Goal: Information Seeking & Learning: Learn about a topic

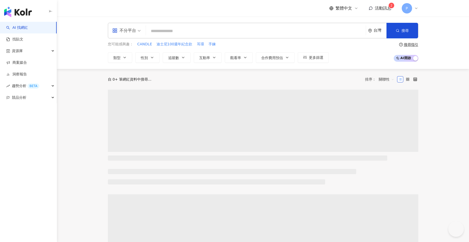
click at [386, 6] on span "活動訊息" at bounding box center [383, 8] width 17 height 5
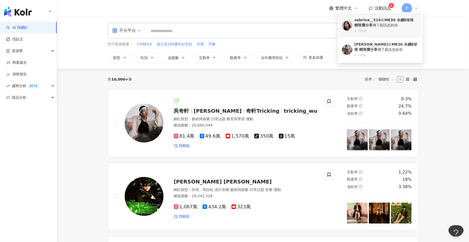
click at [405, 29] on div "4 小時前" at bounding box center [386, 31] width 64 height 4
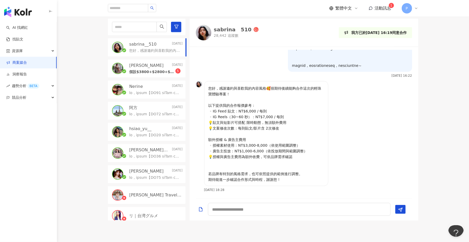
scroll to position [104, 0]
drag, startPoint x: 224, startPoint y: 104, endPoint x: 265, endPoint y: 107, distance: 40.4
click at [265, 107] on p "您好，感謝邀約與喜歡我的內容風格🥰很期待後續能夠合作這次的輕珠寶體驗專案！ 以下提供我的合作報價參考： ▫️IG Feed 貼文：NT$6,000 / 每則 …" at bounding box center [265, 133] width 115 height 97
drag, startPoint x: 222, startPoint y: 118, endPoint x: 286, endPoint y: 118, distance: 63.1
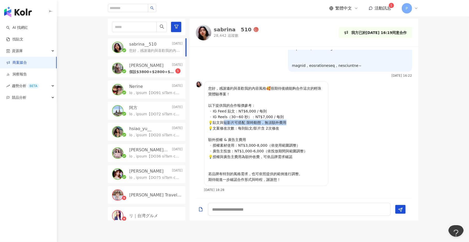
click at [286, 118] on p "您好，感謝邀約與喜歡我的內容風格🥰很期待後續能夠合作這次的輕珠寶體驗專案！ 以下提供我的合作報價參考： ▫️IG Feed 貼文：NT$6,000 / 每則 …" at bounding box center [265, 133] width 115 height 97
click at [285, 118] on p "您好，感謝邀約與喜歡我的內容風格🥰很期待後續能夠合作這次的輕珠寶體驗專案！ 以下提供我的合作報價參考： ▫️IG Feed 貼文：NT$6,000 / 每則 …" at bounding box center [265, 133] width 115 height 97
drag, startPoint x: 236, startPoint y: 105, endPoint x: 262, endPoint y: 105, distance: 26.1
click at [262, 105] on p "您好，感謝邀約與喜歡我的內容風格🥰很期待後續能夠合作這次的輕珠寶體驗專案！ 以下提供我的合作報價參考： ▫️IG Feed 貼文：NT$6,000 / 每則 …" at bounding box center [265, 133] width 115 height 97
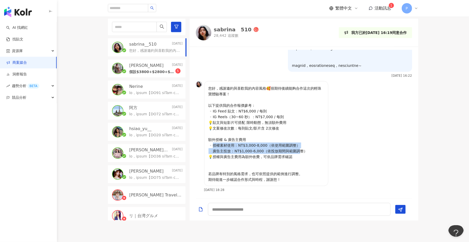
drag, startPoint x: 215, startPoint y: 138, endPoint x: 299, endPoint y: 144, distance: 84.5
click at [299, 144] on p "您好，感謝邀約與喜歡我的內容風格🥰很期待後續能夠合作這次的輕珠寶體驗專案！ 以下提供我的合作報價參考： ▫️IG Feed 貼文：NT$6,000 / 每則 …" at bounding box center [265, 133] width 115 height 97
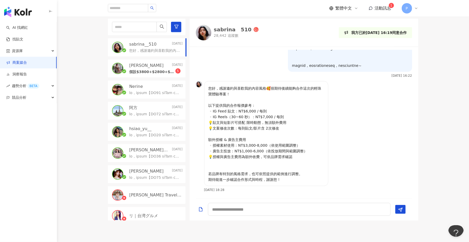
click at [159, 63] on div "Emily Today" at bounding box center [155, 66] width 53 height 6
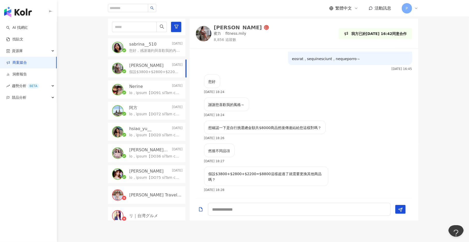
scroll to position [114, 0]
drag, startPoint x: 215, startPoint y: 167, endPoint x: 314, endPoint y: 168, distance: 99.1
click at [314, 171] on p "假設$3800+$2800+$2200=$8800這樣超過了就需要更換其他商品嗎？" at bounding box center [265, 176] width 115 height 11
click at [158, 41] on div "sabrina__510 Today" at bounding box center [155, 44] width 53 height 6
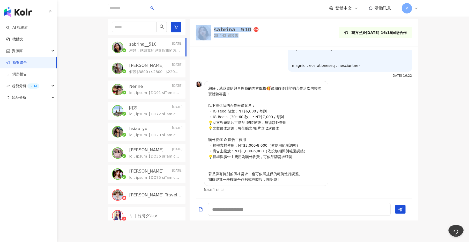
scroll to position [104, 0]
click at [152, 63] on div "Emily Today" at bounding box center [155, 66] width 53 height 6
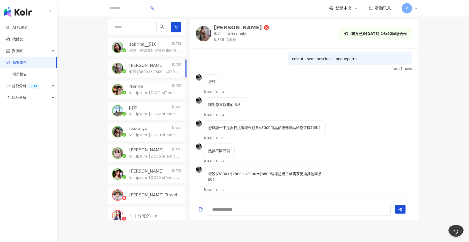
scroll to position [114, 0]
click at [242, 204] on textarea at bounding box center [299, 208] width 183 height 13
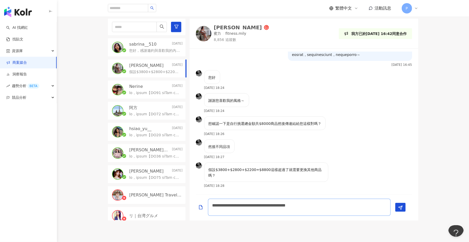
click at [277, 201] on textarea "**********" at bounding box center [299, 206] width 183 height 17
click at [257, 198] on textarea "**********" at bounding box center [299, 206] width 183 height 17
click at [277, 198] on textarea "**********" at bounding box center [299, 206] width 183 height 17
click at [287, 199] on textarea "**********" at bounding box center [299, 206] width 183 height 17
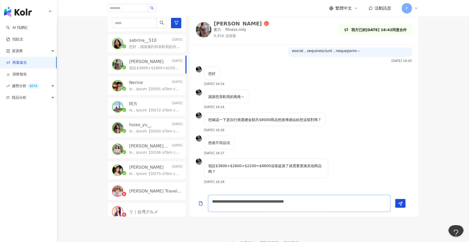
scroll to position [146, 0]
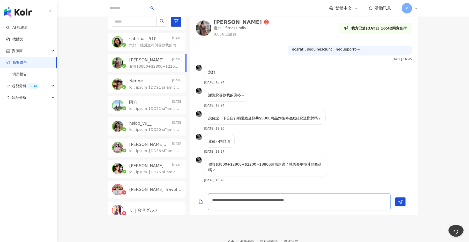
click at [311, 194] on textarea "**********" at bounding box center [299, 201] width 183 height 17
click at [352, 193] on textarea "**********" at bounding box center [299, 201] width 183 height 17
click at [356, 193] on textarea "**********" at bounding box center [299, 201] width 183 height 17
click at [286, 198] on textarea "**********" at bounding box center [299, 201] width 183 height 17
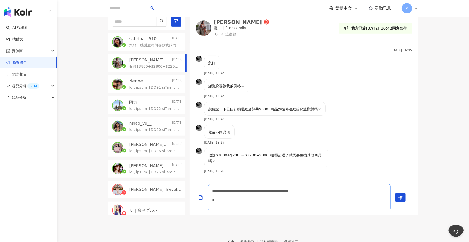
scroll to position [115, 0]
click at [227, 194] on textarea "**********" at bounding box center [299, 197] width 183 height 26
click at [223, 196] on textarea "**********" at bounding box center [299, 197] width 183 height 26
click at [232, 196] on textarea "**********" at bounding box center [299, 197] width 183 height 26
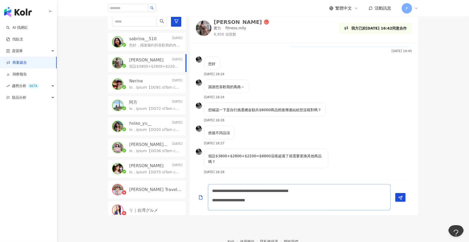
click at [310, 195] on textarea "**********" at bounding box center [299, 197] width 183 height 26
click at [307, 199] on textarea "**********" at bounding box center [299, 197] width 183 height 26
type textarea "**********"
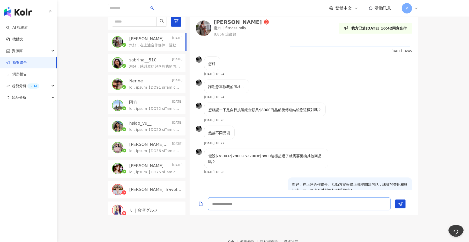
scroll to position [153, 0]
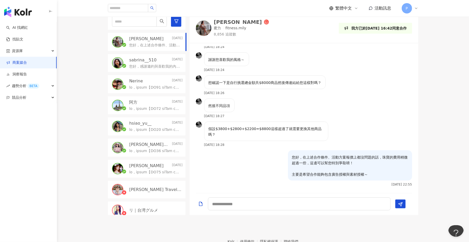
click at [153, 57] on p "sabrina__510" at bounding box center [142, 60] width 27 height 6
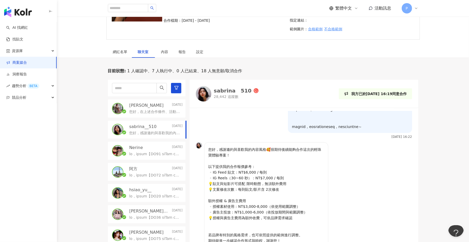
scroll to position [65, 0]
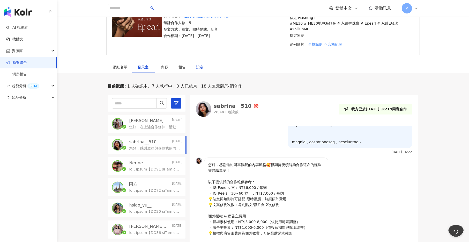
click at [200, 64] on div "設定" at bounding box center [199, 67] width 7 height 6
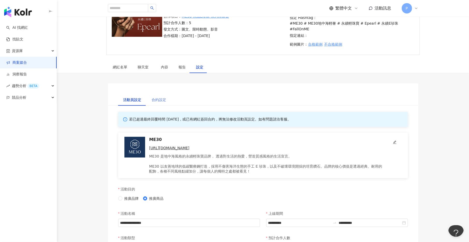
click at [160, 94] on div "合約設定" at bounding box center [159, 100] width 25 height 12
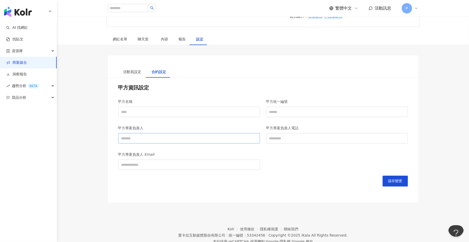
scroll to position [97, 0]
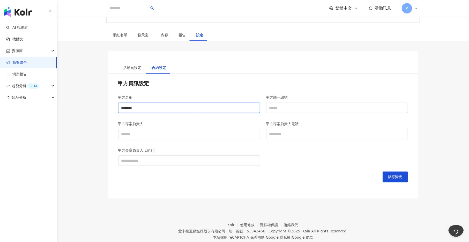
type input "********"
click at [195, 129] on input "甲方專案負責人" at bounding box center [189, 134] width 142 height 10
type input "*"
type input "***"
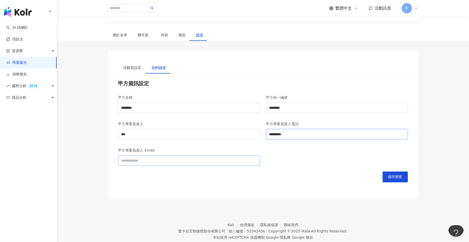
type input "*********"
type input "**********"
click at [409, 174] on div "**********" at bounding box center [263, 135] width 310 height 125
click at [403, 172] on button "儲存變更" at bounding box center [394, 176] width 25 height 11
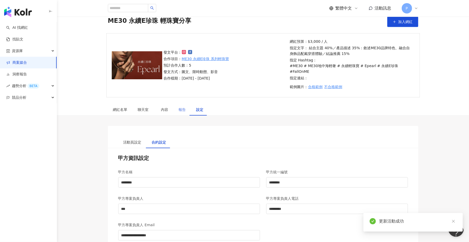
click at [184, 103] on div "報告" at bounding box center [183, 109] width 18 height 12
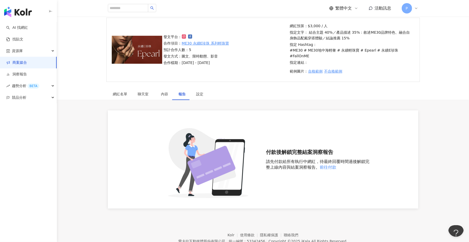
scroll to position [46, 0]
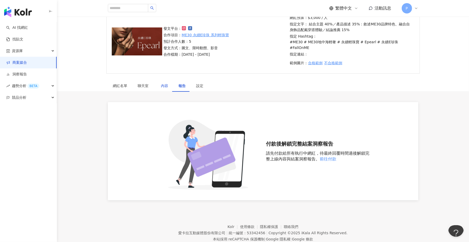
click at [164, 83] on div "內容" at bounding box center [164, 86] width 7 height 6
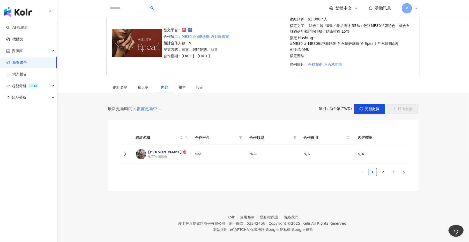
scroll to position [44, 0]
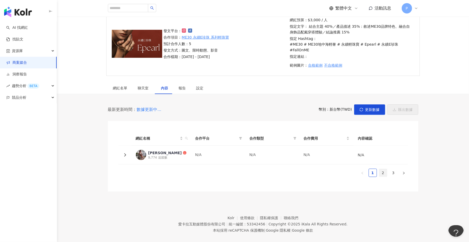
click at [387, 168] on li "2" at bounding box center [383, 172] width 8 height 8
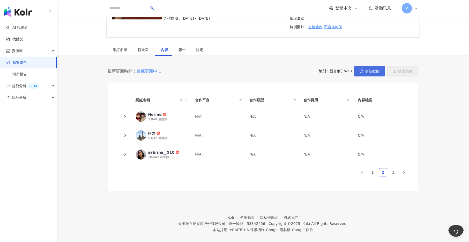
scroll to position [82, 0]
click at [369, 59] on div "網紅名單 聊天室 內容 報告 設定 0 待邀約 1 確認中 7 執行中 0 已結束 18 無意願/取消合作 最終回覆日期：2025/9/20，此日期過後將無法…" at bounding box center [263, 117] width 412 height 147
click at [140, 48] on span "聊天室" at bounding box center [144, 50] width 13 height 4
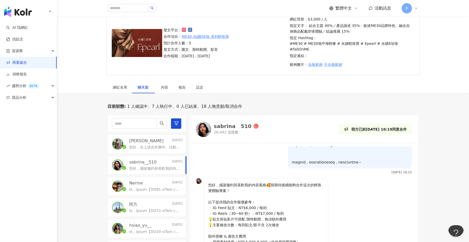
scroll to position [18, 0]
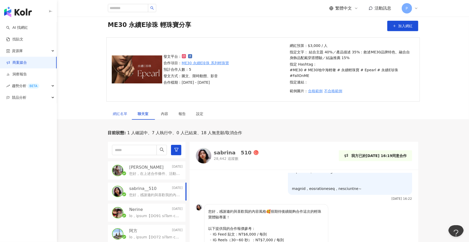
click at [111, 112] on div "網紅名單 聊天室 內容 報告 設定 0 待邀約 1 確認中 7 執行中 0 已結束 18 無意願/取消合作 最終回覆日期：2025/9/20，此日期過後將無法…" at bounding box center [263, 225] width 412 height 235
click at [116, 111] on div "網紅名單" at bounding box center [120, 114] width 14 height 6
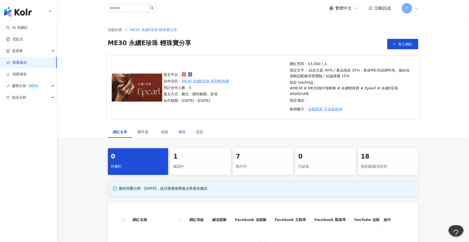
click at [181, 129] on div "報告" at bounding box center [182, 132] width 7 height 6
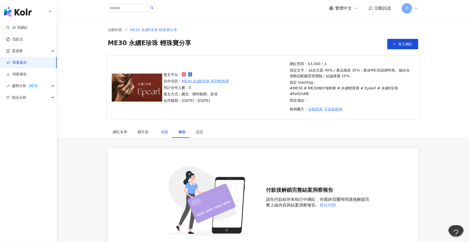
click at [165, 129] on div "內容" at bounding box center [164, 132] width 7 height 6
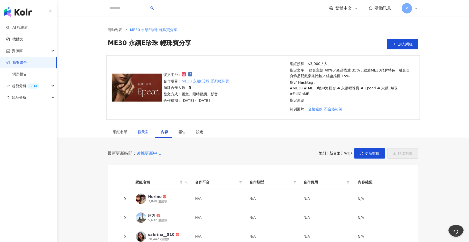
click at [143, 130] on span "聊天室" at bounding box center [144, 132] width 13 height 4
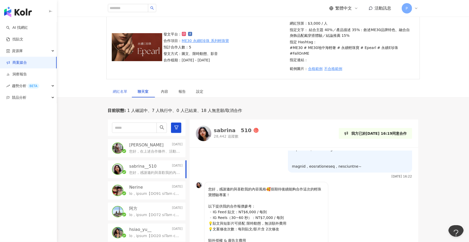
scroll to position [1, 0]
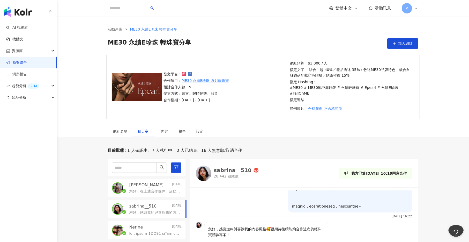
click at [15, 61] on link "商案媒合" at bounding box center [16, 62] width 21 height 5
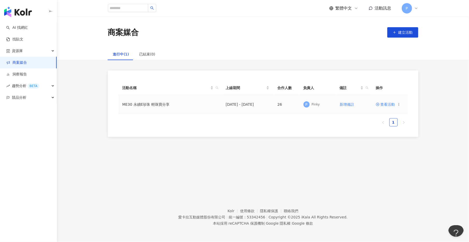
click at [181, 106] on td "ME30 永續E珍珠 輕珠寶分享" at bounding box center [169, 104] width 103 height 19
click at [401, 105] on td "查看活動" at bounding box center [390, 104] width 36 height 19
click at [398, 105] on icon at bounding box center [399, 104] width 4 height 4
click at [388, 103] on span "查看活動" at bounding box center [385, 104] width 19 height 4
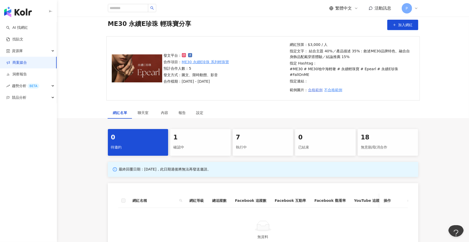
scroll to position [20, 0]
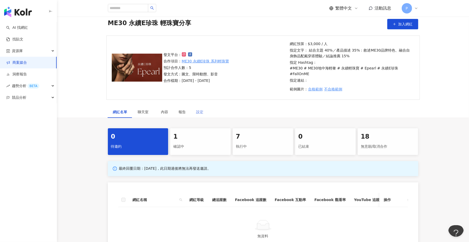
click at [194, 106] on div "設定" at bounding box center [200, 112] width 18 height 12
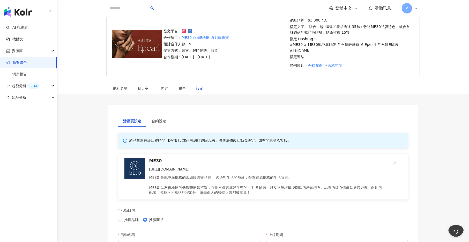
scroll to position [44, 0]
click at [159, 117] on div "合約設定" at bounding box center [159, 120] width 14 height 6
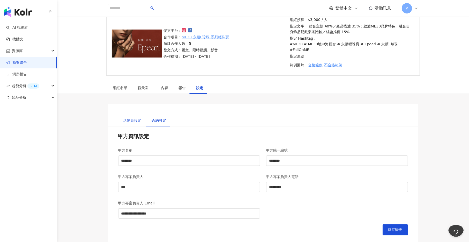
click at [134, 117] on div "活動頁設定" at bounding box center [132, 120] width 18 height 6
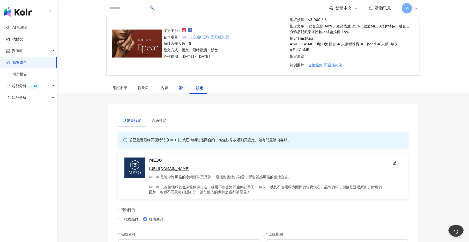
click at [183, 85] on div "報告" at bounding box center [182, 88] width 7 height 6
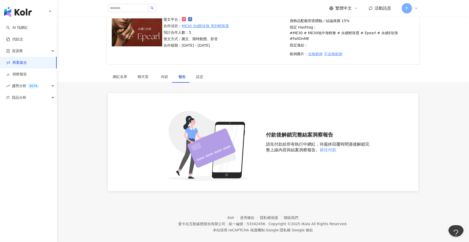
scroll to position [55, 0]
click at [167, 71] on div "內容" at bounding box center [165, 77] width 18 height 12
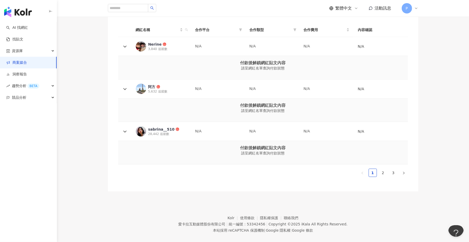
scroll to position [151, 0]
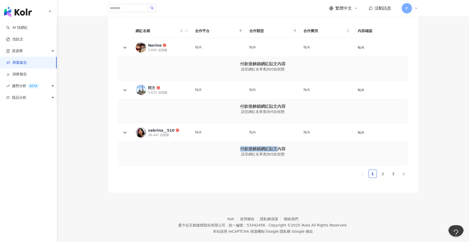
drag, startPoint x: 239, startPoint y: 141, endPoint x: 278, endPoint y: 141, distance: 38.3
click at [278, 146] on div "付款後解鎖網紅貼文內容 請至網紅名單查詢付款狀態" at bounding box center [262, 153] width 281 height 15
click at [278, 146] on p "付款後解鎖網紅貼文內容" at bounding box center [263, 149] width 46 height 6
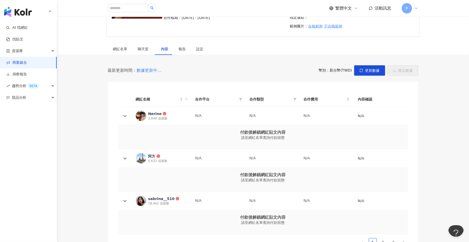
scroll to position [81, 0]
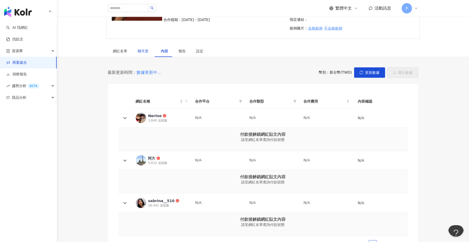
click at [148, 49] on span "聊天室" at bounding box center [144, 51] width 13 height 4
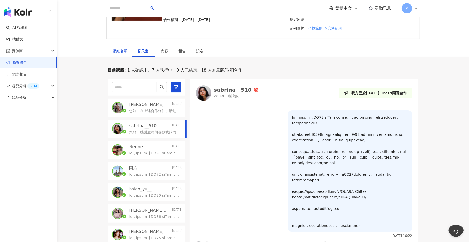
click at [120, 48] on div "網紅名單" at bounding box center [120, 51] width 14 height 6
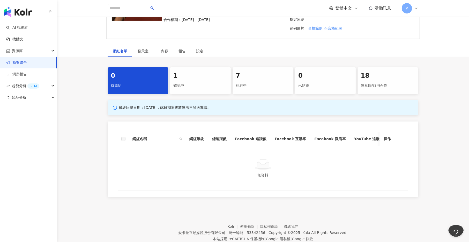
click at [270, 83] on div "7 執行中" at bounding box center [263, 80] width 61 height 27
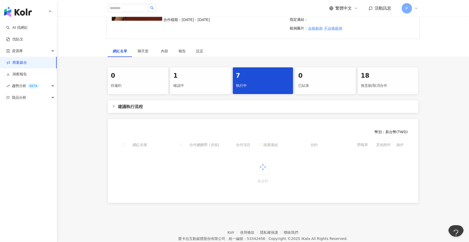
click at [142, 107] on div "0 待邀約 1 確認中 7 執行中 0 已結束 18 無意願/取消合作 建議執行流程 幣別 ： 新台幣 ( TWD ) 網紅名稱 合作總酬勞 (含稅) 合作項…" at bounding box center [262, 134] width 331 height 135
click at [212, 71] on div "1" at bounding box center [200, 75] width 54 height 9
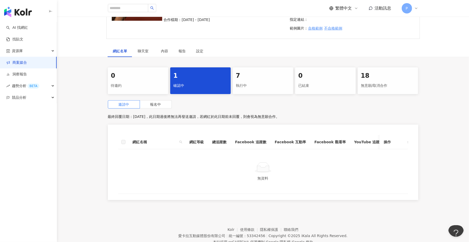
click at [262, 81] on div "執行中" at bounding box center [263, 85] width 54 height 9
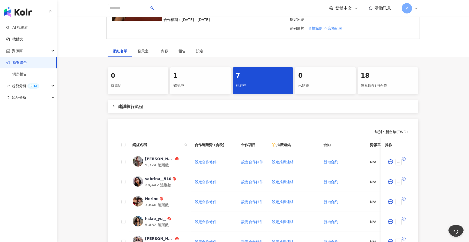
click at [127, 103] on span "建議執行流程" at bounding box center [266, 106] width 296 height 6
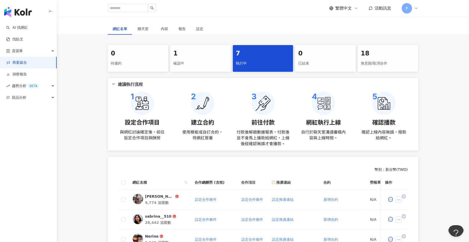
scroll to position [103, 0]
drag, startPoint x: 236, startPoint y: 125, endPoint x: 285, endPoint y: 124, distance: 48.4
click at [285, 125] on img at bounding box center [263, 119] width 302 height 55
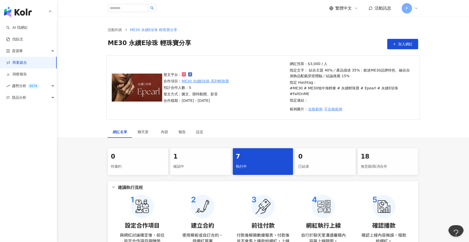
scroll to position [0, 0]
click at [184, 126] on div "報告" at bounding box center [183, 132] width 18 height 12
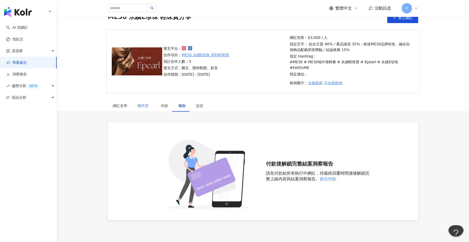
scroll to position [24, 0]
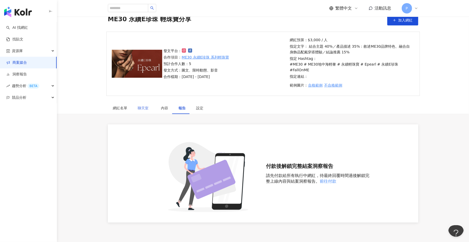
click at [154, 102] on div "聊天室" at bounding box center [144, 108] width 23 height 12
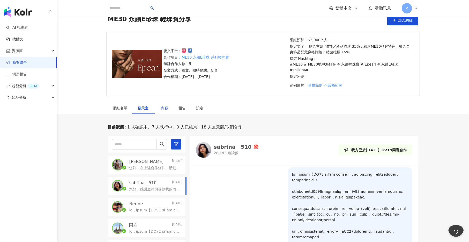
click at [163, 105] on div "內容" at bounding box center [164, 108] width 7 height 6
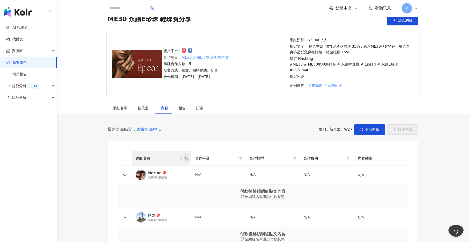
scroll to position [70, 0]
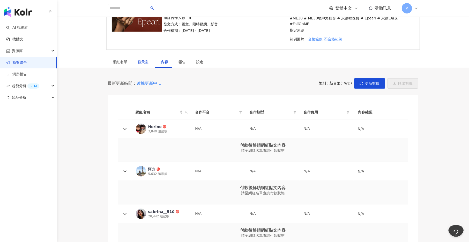
click at [147, 60] on span "聊天室" at bounding box center [144, 62] width 13 height 4
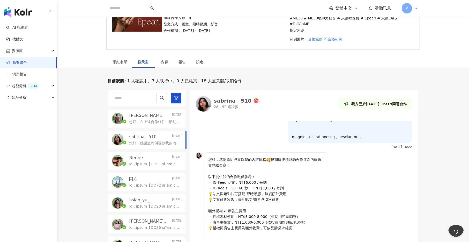
scroll to position [104, 0]
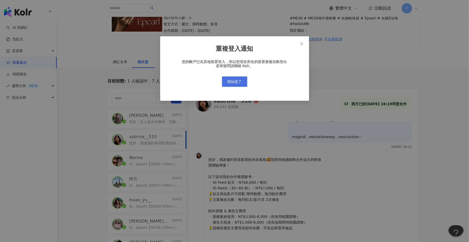
click at [235, 81] on span "我知道了" at bounding box center [234, 81] width 14 height 4
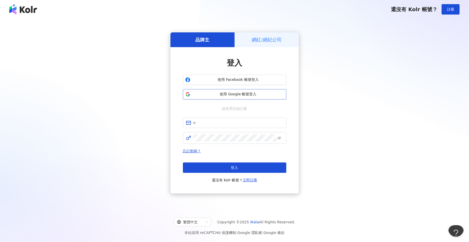
click at [244, 92] on span "使用 Google 帳號登入" at bounding box center [238, 94] width 92 height 5
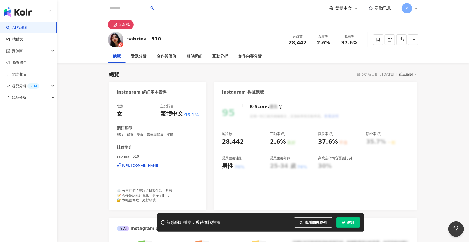
click at [160, 164] on div "[URL][DOMAIN_NAME]" at bounding box center [140, 165] width 37 height 5
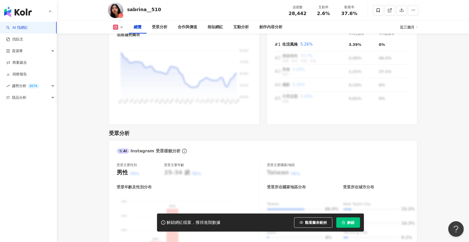
scroll to position [395, 0]
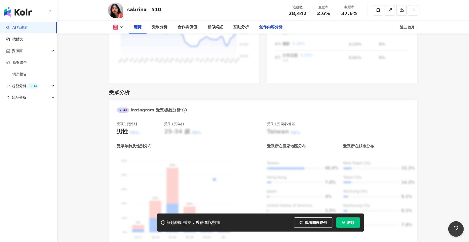
click at [259, 28] on div "創作內容分析" at bounding box center [271, 27] width 34 height 13
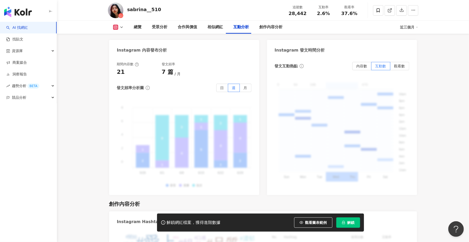
scroll to position [1315, 0]
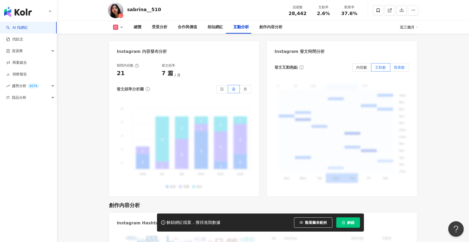
click at [403, 65] on span "觀看數" at bounding box center [399, 67] width 11 height 4
click at [363, 65] on span "內容數" at bounding box center [361, 67] width 11 height 4
click at [379, 63] on label "互動數" at bounding box center [380, 67] width 19 height 8
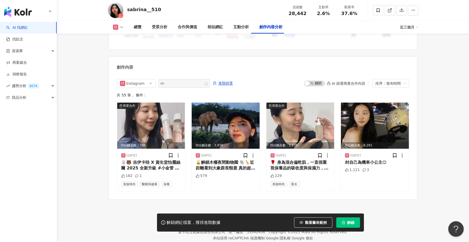
scroll to position [1567, 0]
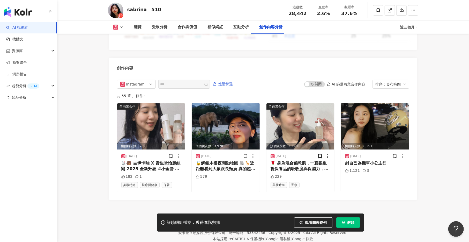
click at [347, 224] on span "解鎖" at bounding box center [350, 222] width 7 height 4
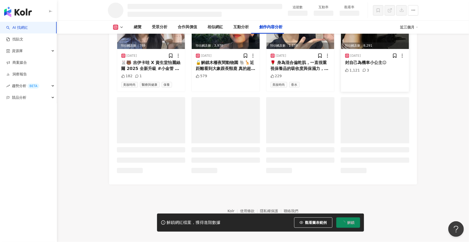
scroll to position [1385, 0]
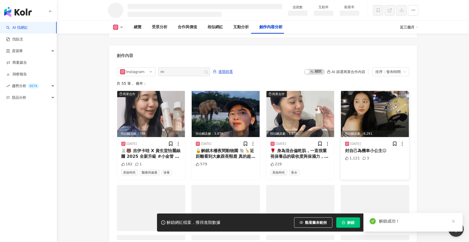
scroll to position [845, 0]
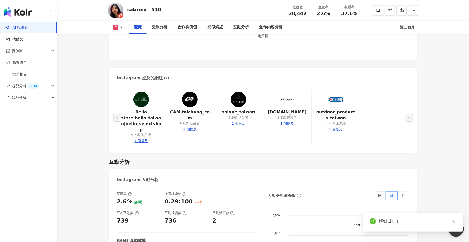
click at [404, 28] on div "近三個月" at bounding box center [409, 27] width 18 height 8
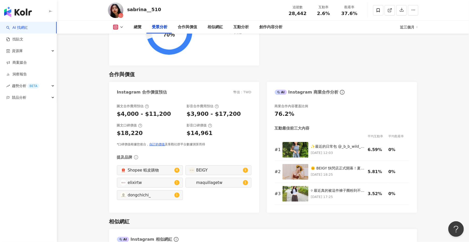
scroll to position [666, 0]
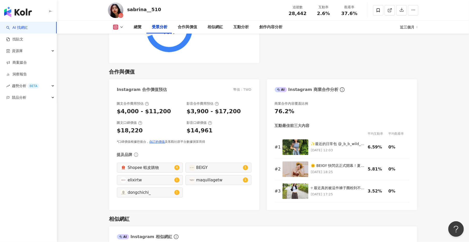
click at [220, 175] on div "maquillagetw 1" at bounding box center [218, 180] width 66 height 10
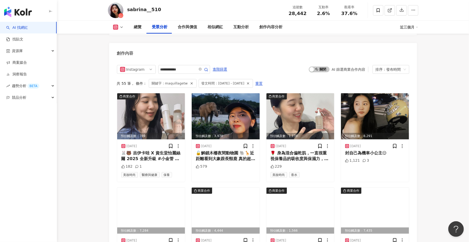
type input "**********"
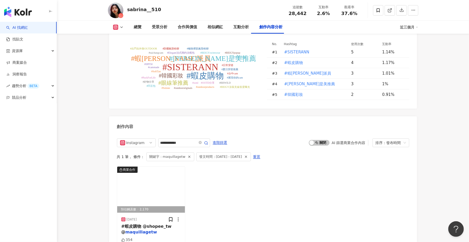
scroll to position [1499, 0]
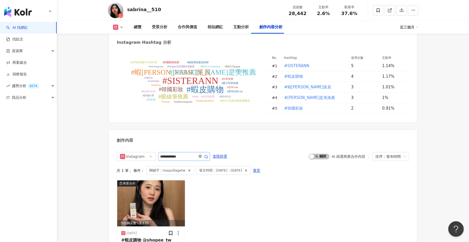
click at [202, 154] on icon "close-circle" at bounding box center [200, 155] width 3 height 3
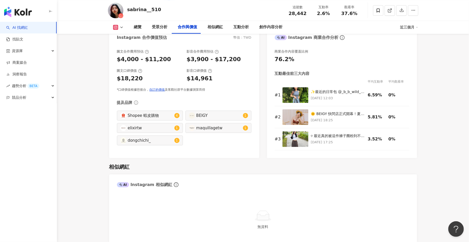
scroll to position [717, 0]
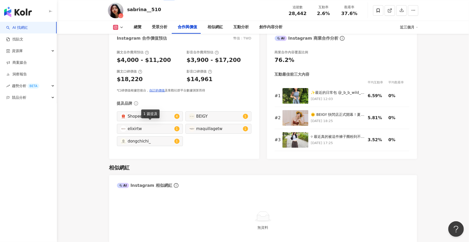
click at [151, 126] on div "elixirtw" at bounding box center [150, 129] width 45 height 6
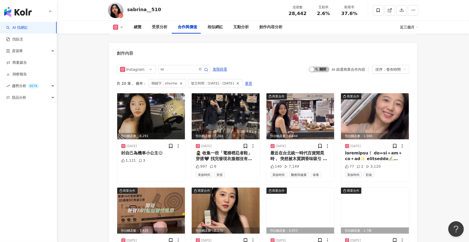
type input "********"
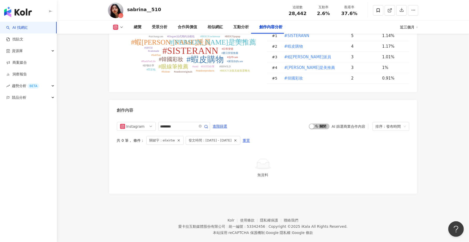
scroll to position [1528, 0]
click at [202, 125] on icon "close-circle" at bounding box center [200, 126] width 3 height 3
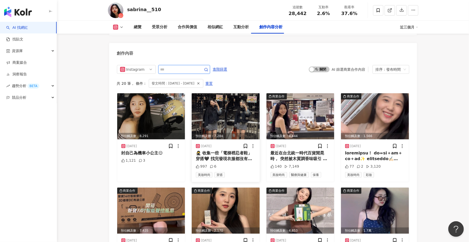
scroll to position [1574, 0]
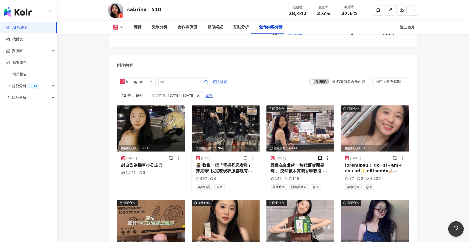
click at [186, 91] on div "發文時間：[DATE] - [DATE]" at bounding box center [176, 95] width 55 height 9
click at [182, 93] on span "發文時間：[DATE] - [DATE]" at bounding box center [173, 96] width 43 height 6
click at [410, 22] on div "總覽 受眾分析 合作與價值 相似網紅 互動分析 創作內容分析 近三個月" at bounding box center [263, 27] width 310 height 13
click at [410, 28] on div "近三個月" at bounding box center [409, 27] width 18 height 8
click at [411, 50] on link "近六個月" at bounding box center [411, 49] width 14 height 6
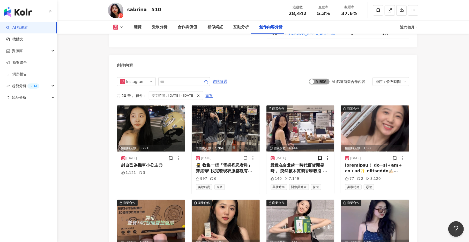
click at [321, 79] on span "啟動 關閉" at bounding box center [319, 82] width 21 height 6
click at [312, 105] on img at bounding box center [300, 128] width 68 height 46
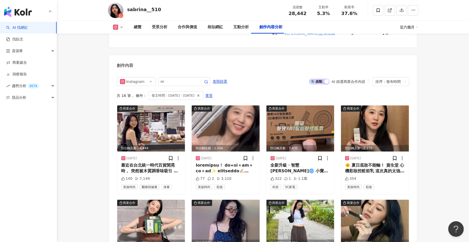
scroll to position [1586, 0]
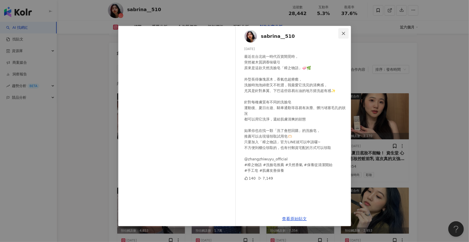
click at [343, 33] on icon "close" at bounding box center [343, 33] width 3 height 3
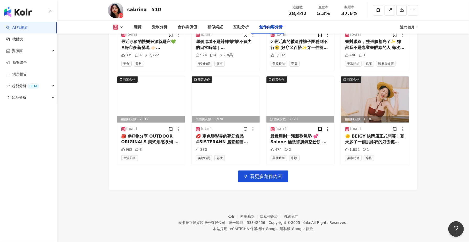
scroll to position [1791, 0]
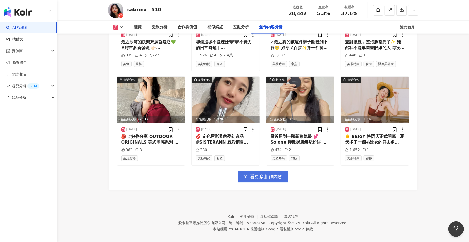
click at [270, 175] on button "看更多創作內容" at bounding box center [263, 176] width 50 height 12
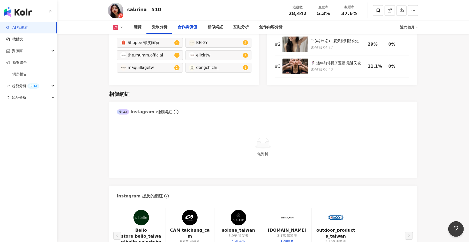
scroll to position [792, 0]
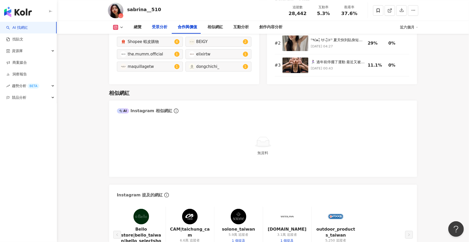
click at [168, 27] on div "受眾分析" at bounding box center [160, 27] width 16 height 6
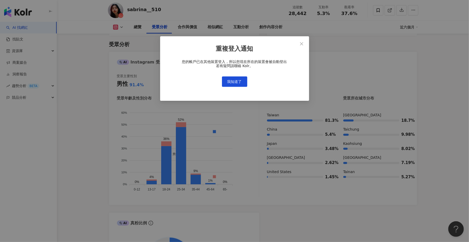
scroll to position [435, 0]
